Goal: Task Accomplishment & Management: Use online tool/utility

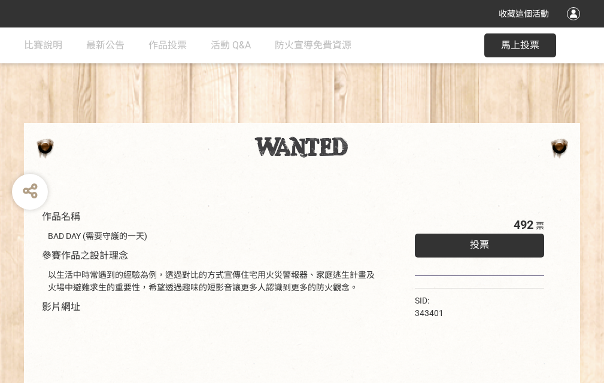
click at [575, 25] on div "收藏這個活動" at bounding box center [302, 14] width 604 height 28
click at [374, 118] on div "作品名稱 BAD DAY (需要守護的一天) 參賽作品之設計理念 以生活中時常遇到的經驗為例，透過對比的方式宣傳住宅用火災警報器、家庭逃生計畫及火場中避難求生…" at bounding box center [302, 279] width 604 height 503
click at [476, 242] on span "投票" at bounding box center [479, 244] width 19 height 11
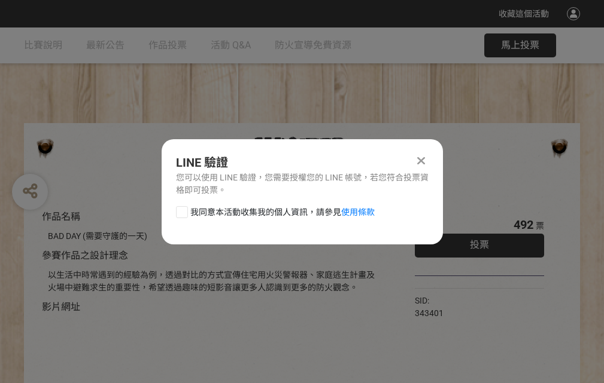
click at [181, 210] on div at bounding box center [182, 212] width 12 height 12
checkbox input "true"
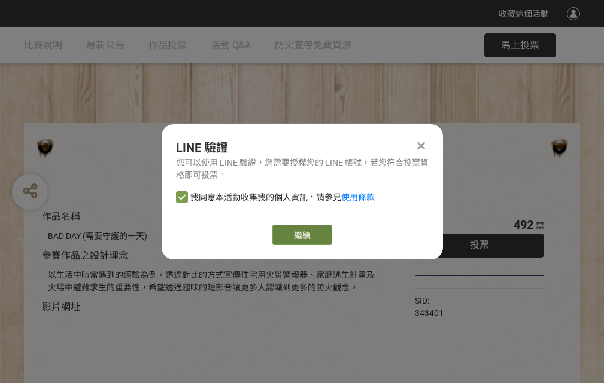
click at [301, 235] on link "繼續" at bounding box center [302, 235] width 60 height 20
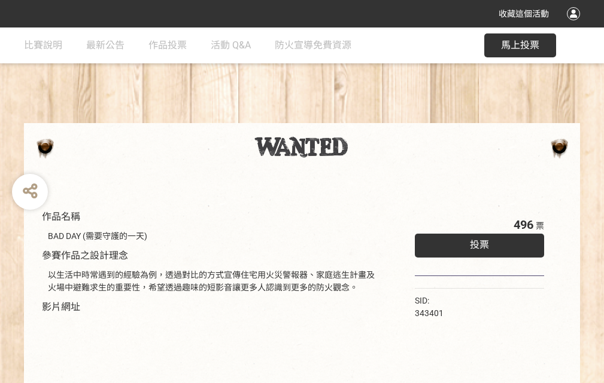
click at [575, 25] on div "收藏這個活動" at bounding box center [302, 14] width 604 height 28
click at [374, 118] on div "作品名稱 BAD DAY (需要守護的一天) 參賽作品之設計理念 以生活中時常遇到的經驗為例，透過對比的方式宣傳住宅用火災警報器、家庭逃生計畫及火場中避難求生…" at bounding box center [302, 279] width 604 height 503
click at [476, 242] on span "投票" at bounding box center [479, 244] width 19 height 11
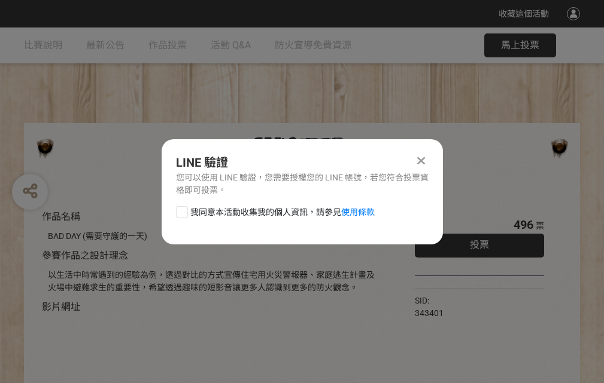
click at [181, 210] on div at bounding box center [182, 212] width 12 height 12
checkbox input "true"
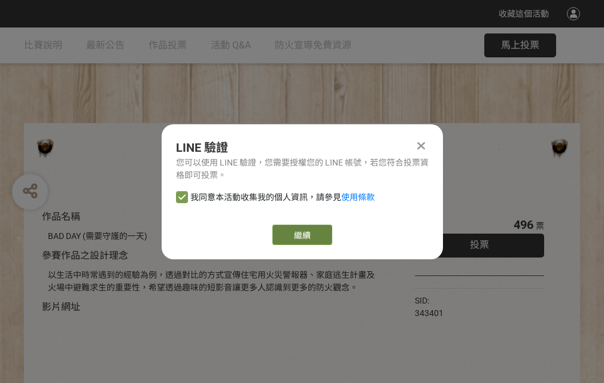
click at [301, 235] on link "繼續" at bounding box center [302, 235] width 60 height 20
